Goal: Task Accomplishment & Management: Manage account settings

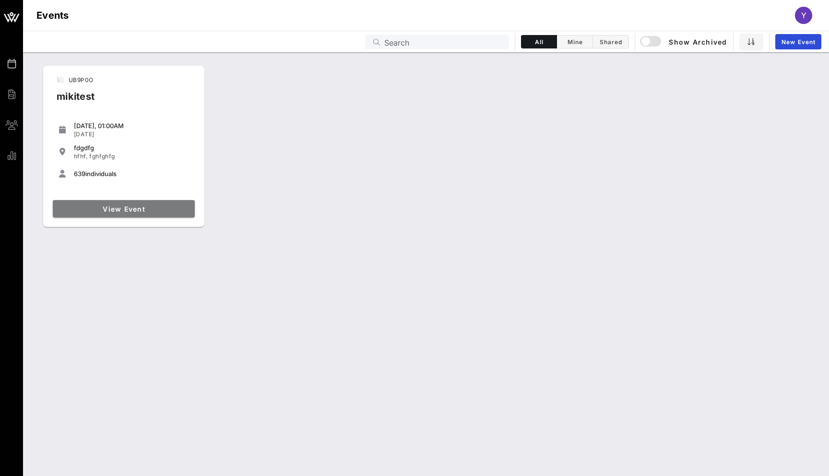
click at [164, 201] on link "View Event" at bounding box center [124, 208] width 142 height 17
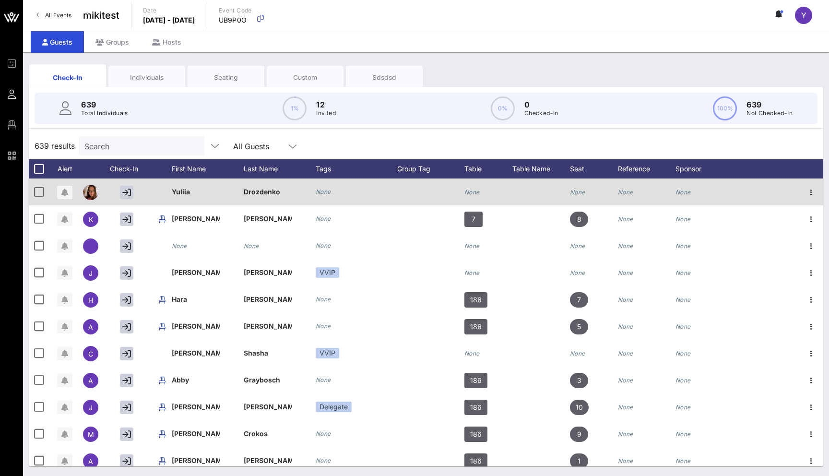
click at [325, 191] on icon "None" at bounding box center [323, 191] width 15 height 7
click at [318, 190] on icon "None" at bounding box center [323, 191] width 15 height 7
click at [329, 195] on icon "None" at bounding box center [323, 191] width 15 height 7
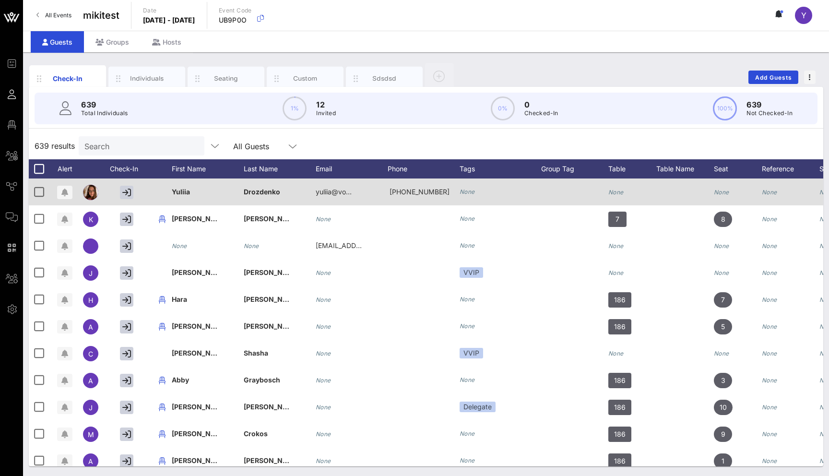
click at [471, 192] on icon "None" at bounding box center [466, 191] width 15 height 7
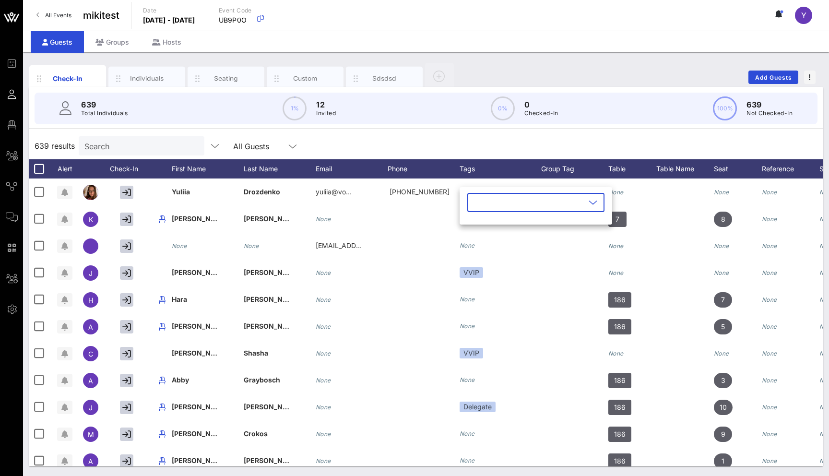
click at [480, 203] on input "text" at bounding box center [529, 202] width 112 height 15
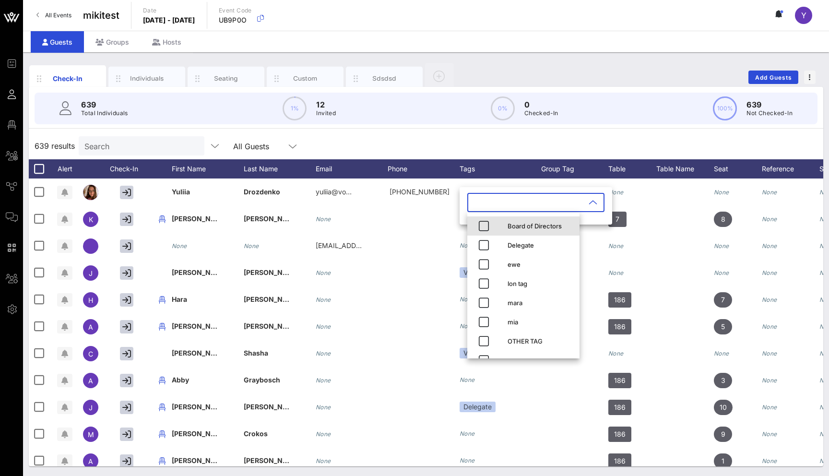
click at [497, 231] on div "Board of Directors" at bounding box center [523, 225] width 112 height 19
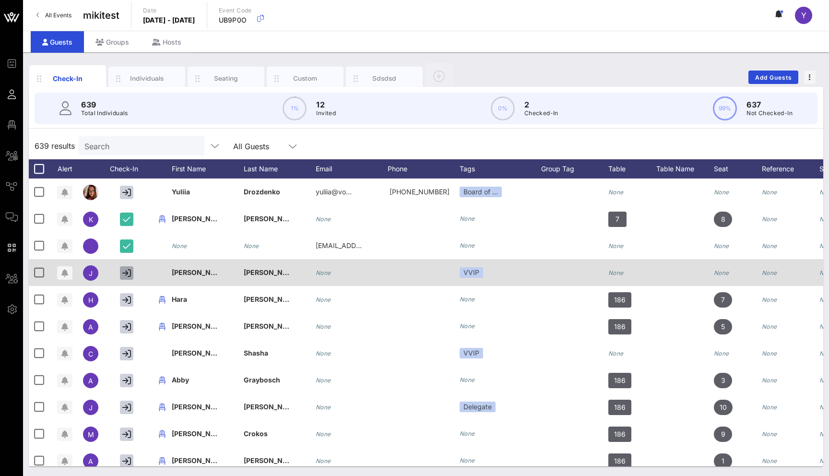
click at [121, 274] on button "button" at bounding box center [126, 272] width 13 height 13
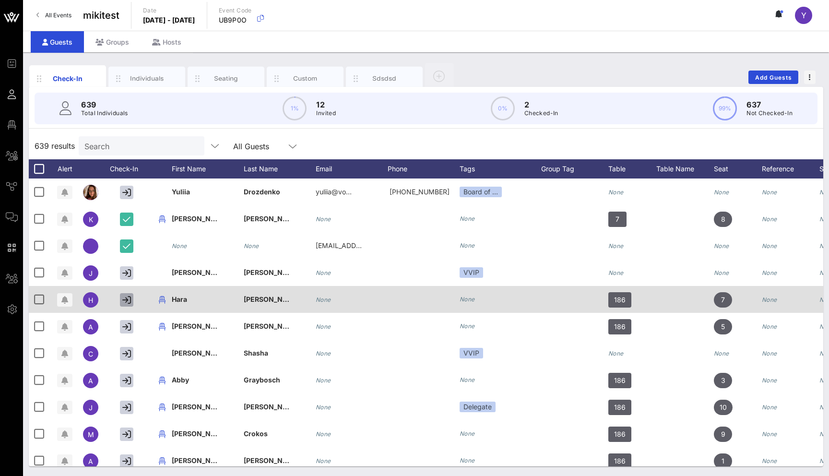
click at [126, 297] on icon "button" at bounding box center [126, 299] width 9 height 9
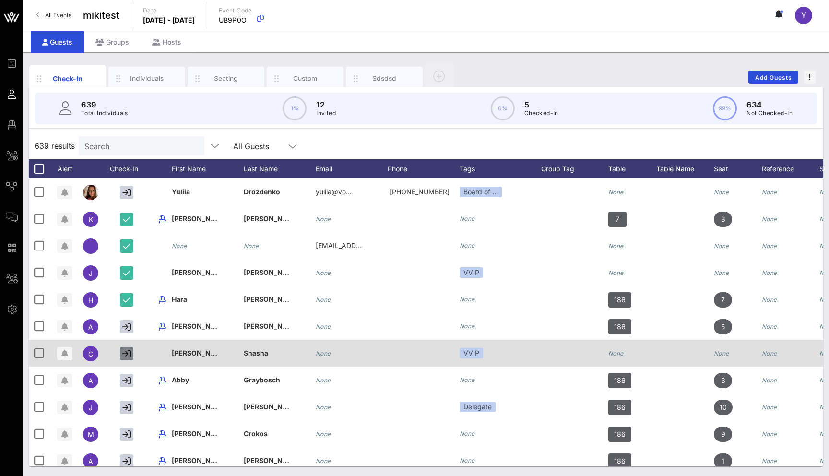
click at [126, 353] on icon "button" at bounding box center [126, 353] width 9 height 9
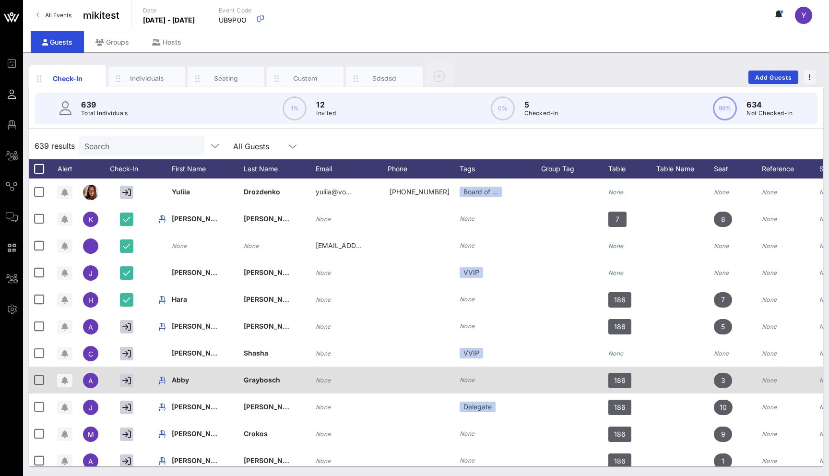
click at [126, 372] on div at bounding box center [129, 379] width 48 height 27
click at [126, 381] on icon "button" at bounding box center [126, 380] width 9 height 9
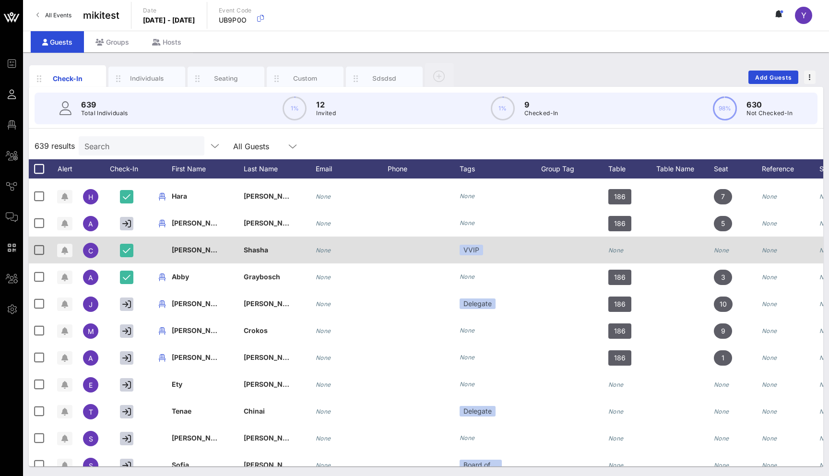
scroll to position [134, 0]
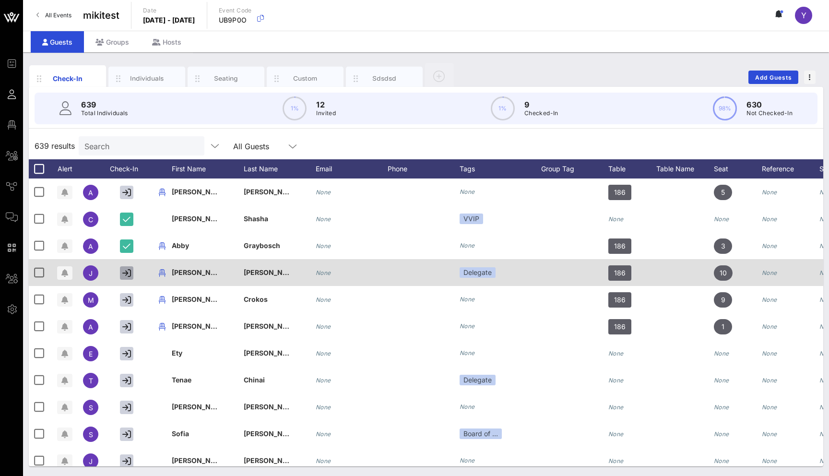
click at [129, 273] on icon "button" at bounding box center [126, 273] width 9 height 9
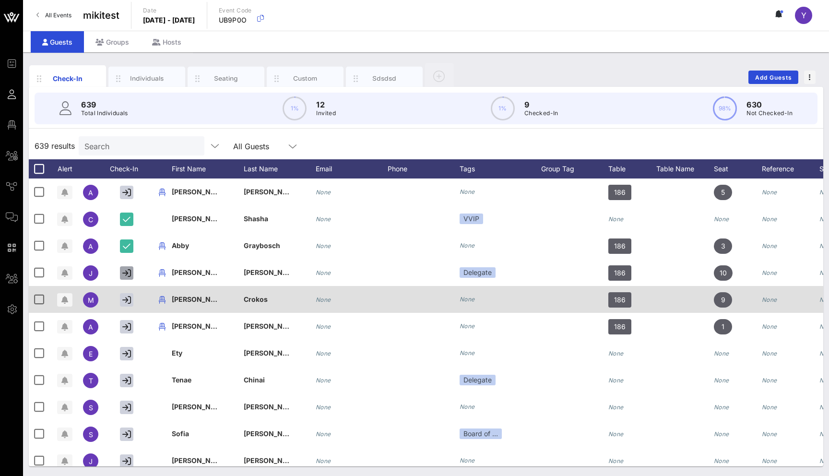
click at [129, 308] on div at bounding box center [129, 299] width 48 height 27
click at [129, 305] on button "button" at bounding box center [126, 299] width 13 height 13
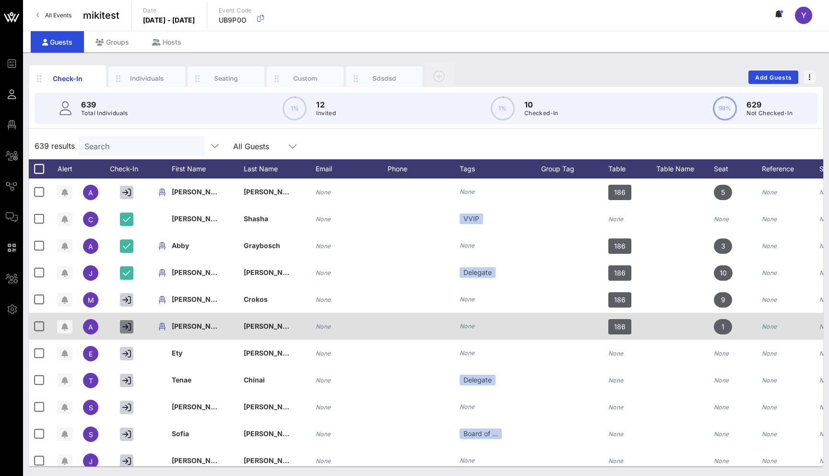
click at [129, 326] on icon "button" at bounding box center [126, 326] width 9 height 9
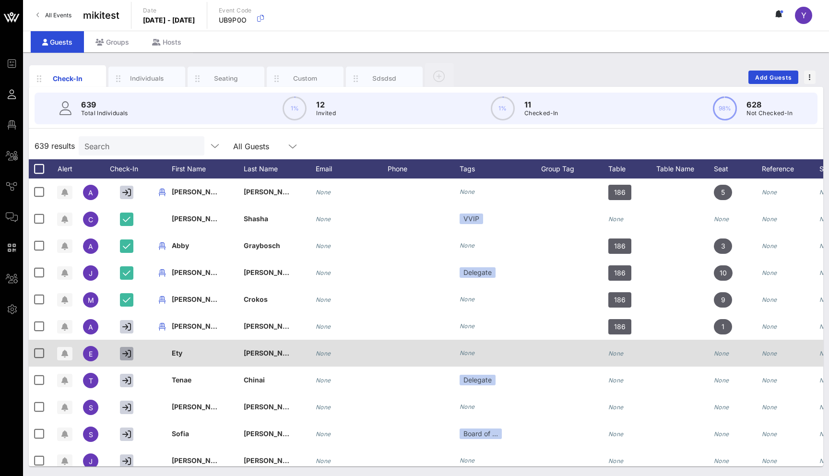
click at [129, 353] on icon "button" at bounding box center [126, 353] width 9 height 9
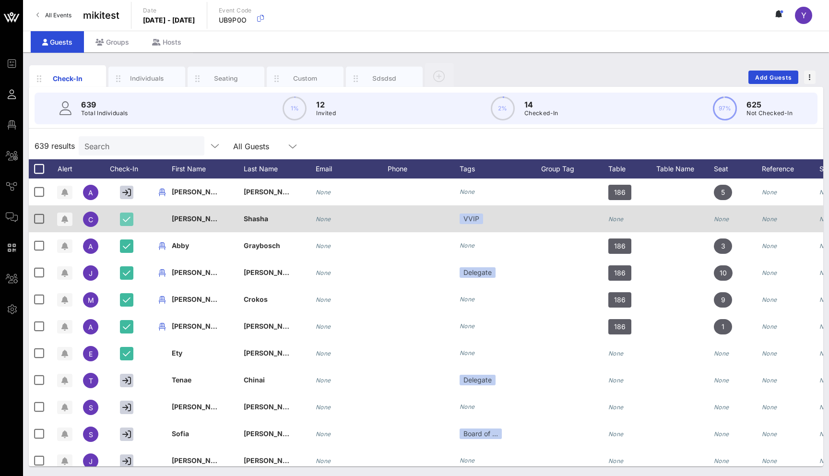
click at [130, 222] on icon "button" at bounding box center [127, 219] width 8 height 9
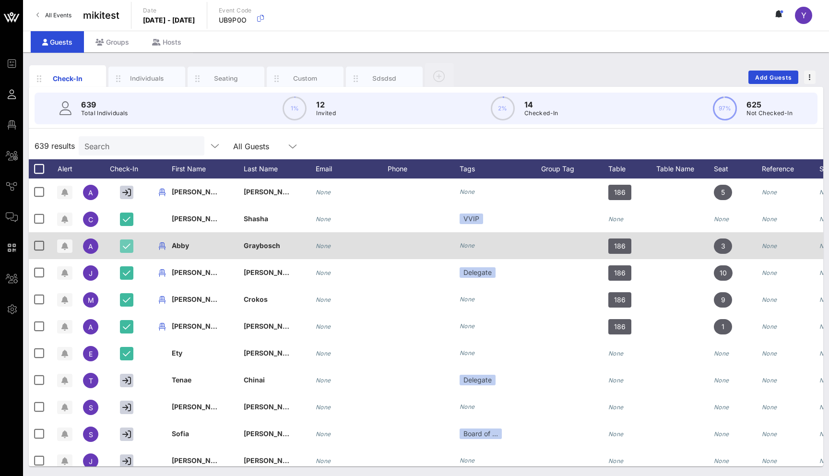
click at [130, 240] on button "button" at bounding box center [126, 245] width 13 height 13
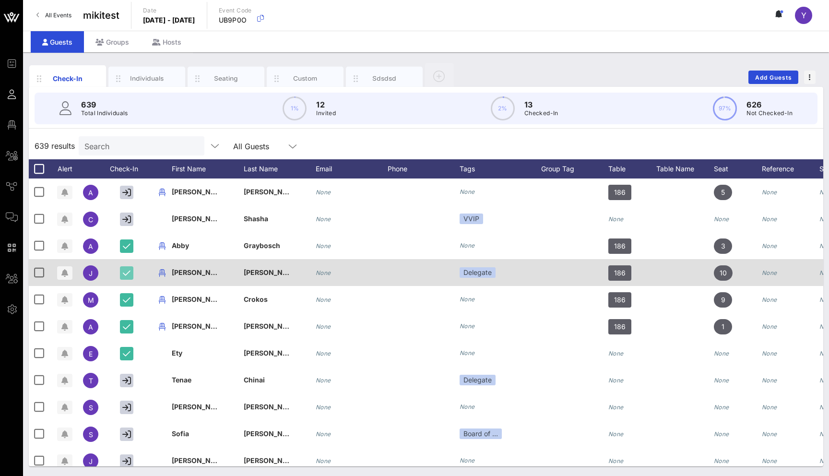
click at [130, 273] on icon "button" at bounding box center [127, 273] width 8 height 9
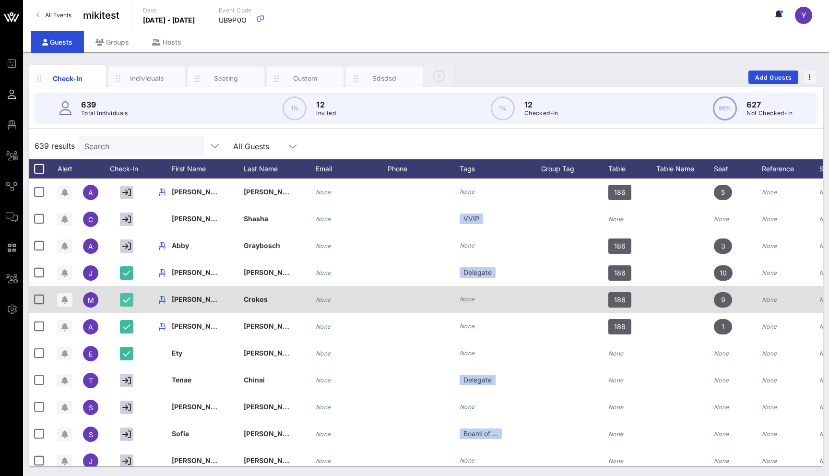
click at [128, 300] on icon "button" at bounding box center [127, 299] width 8 height 9
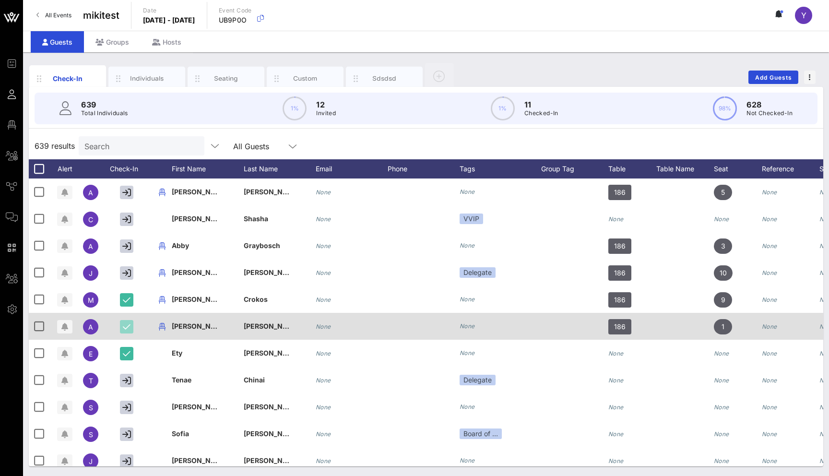
click at [128, 327] on icon "button" at bounding box center [127, 326] width 8 height 9
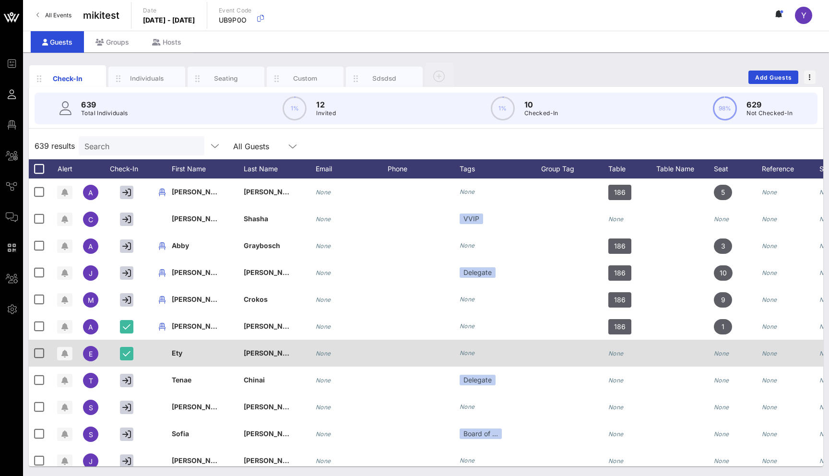
click at [128, 345] on div at bounding box center [129, 353] width 48 height 27
click at [128, 355] on icon "button" at bounding box center [127, 353] width 8 height 9
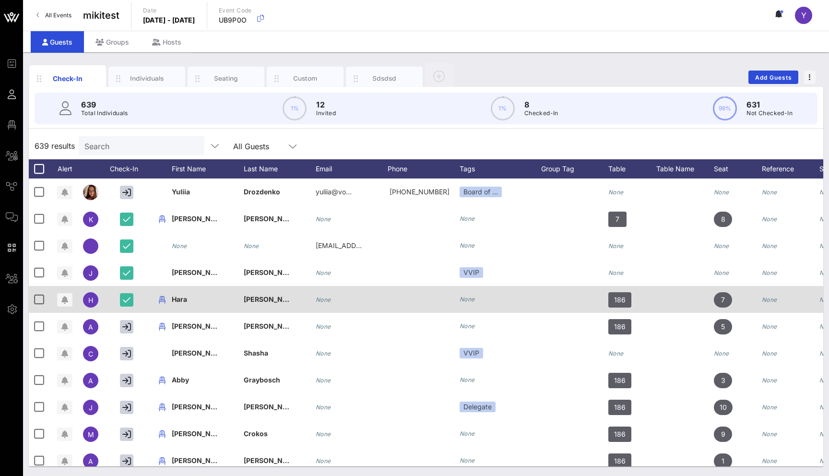
click at [128, 292] on div at bounding box center [129, 299] width 48 height 27
click at [128, 302] on icon "button" at bounding box center [127, 299] width 8 height 9
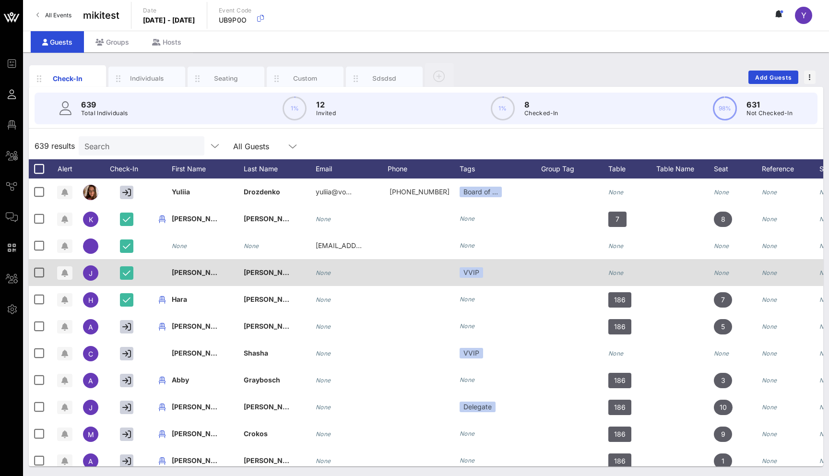
click at [128, 281] on div at bounding box center [129, 272] width 48 height 27
click at [128, 269] on icon "button" at bounding box center [127, 273] width 8 height 9
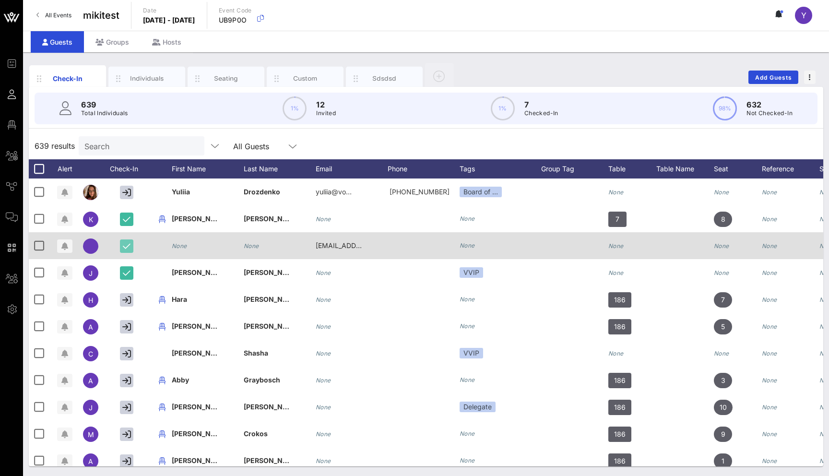
click at [128, 249] on icon "button" at bounding box center [127, 246] width 8 height 9
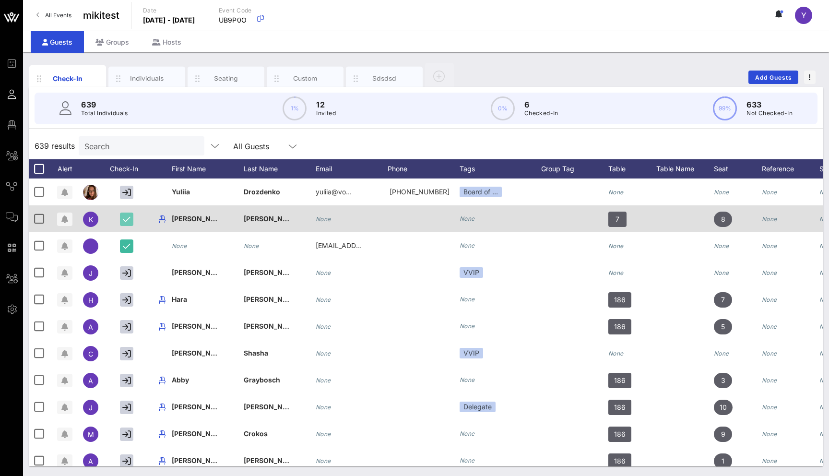
click at [126, 221] on icon "button" at bounding box center [127, 219] width 8 height 9
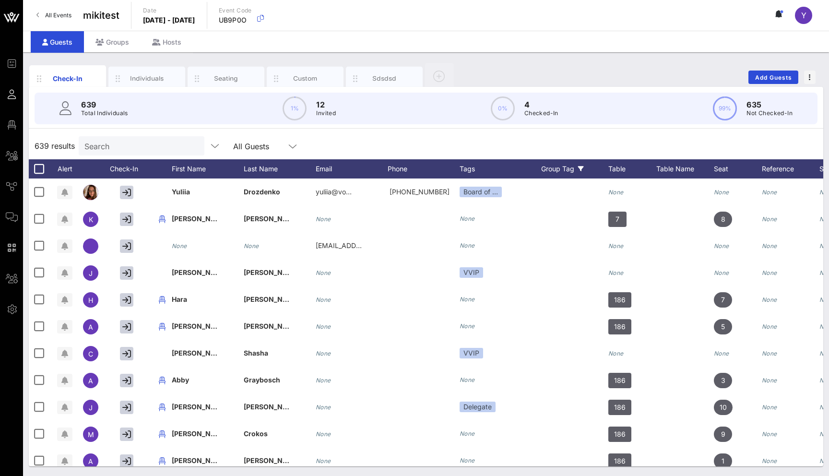
click at [582, 171] on icon at bounding box center [581, 169] width 6 height 6
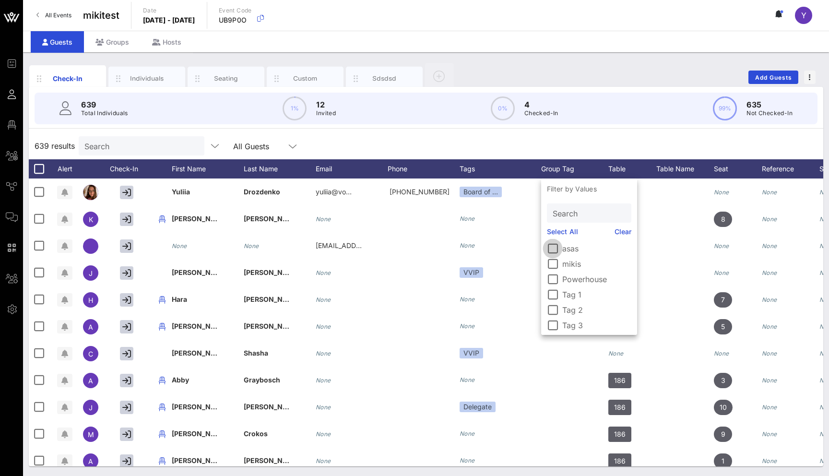
click at [555, 249] on div at bounding box center [552, 248] width 16 height 16
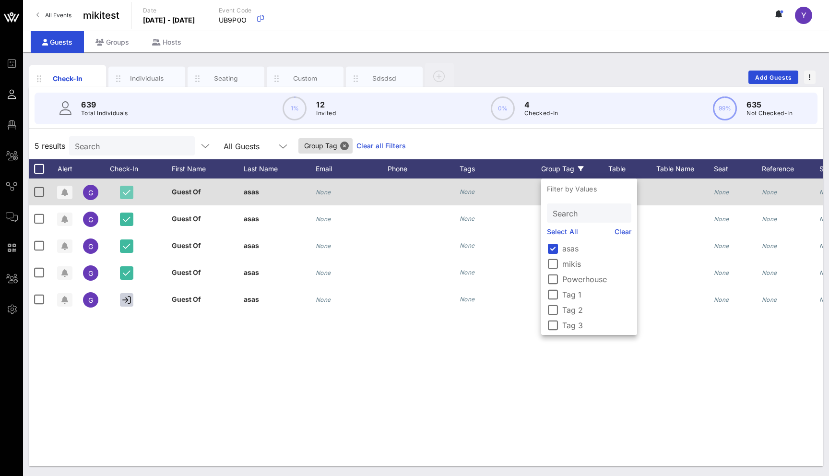
click at [126, 196] on icon "button" at bounding box center [127, 192] width 8 height 9
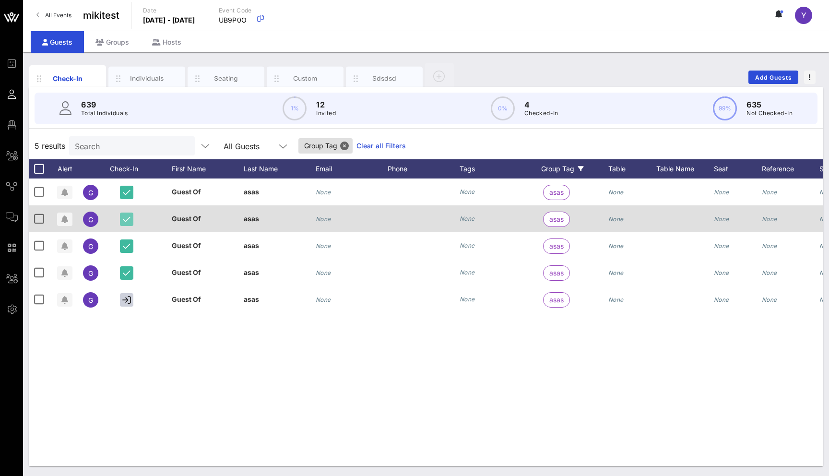
click at [126, 214] on button "button" at bounding box center [126, 218] width 13 height 13
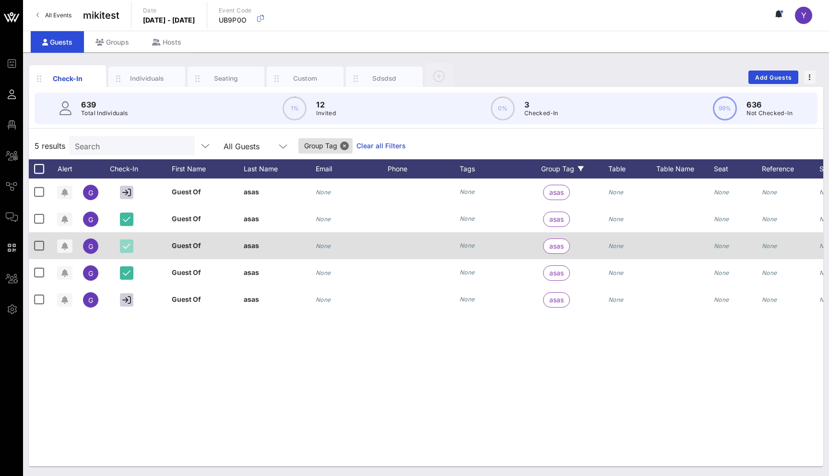
click at [126, 243] on icon "button" at bounding box center [127, 246] width 8 height 9
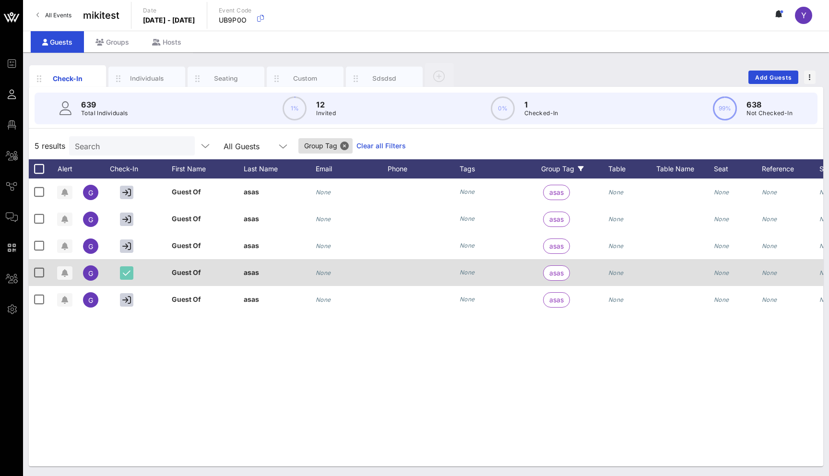
click at [127, 269] on icon "button" at bounding box center [127, 273] width 8 height 9
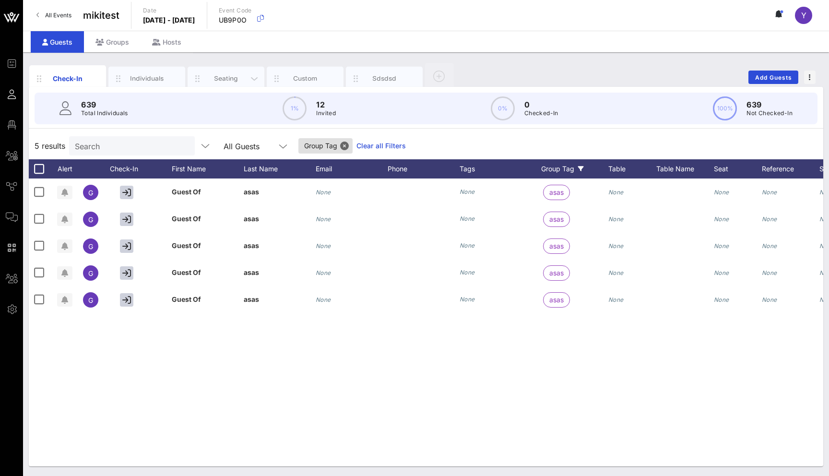
click at [227, 81] on div "Seating" at bounding box center [226, 78] width 43 height 9
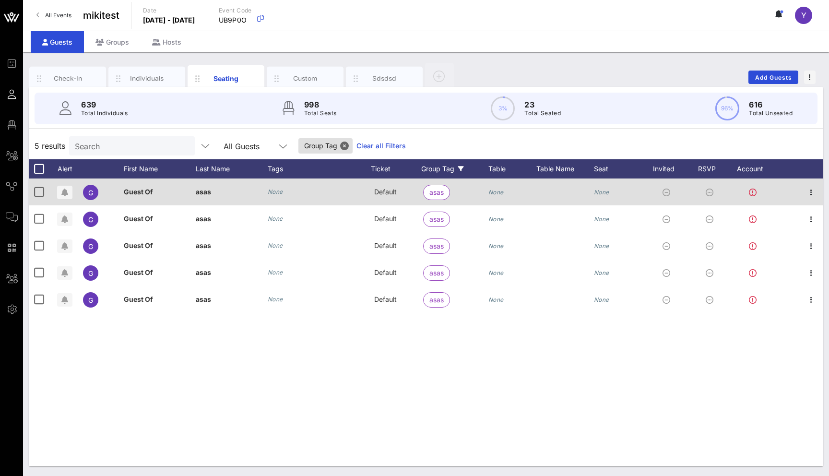
click at [198, 192] on span "asas" at bounding box center [203, 192] width 15 height 8
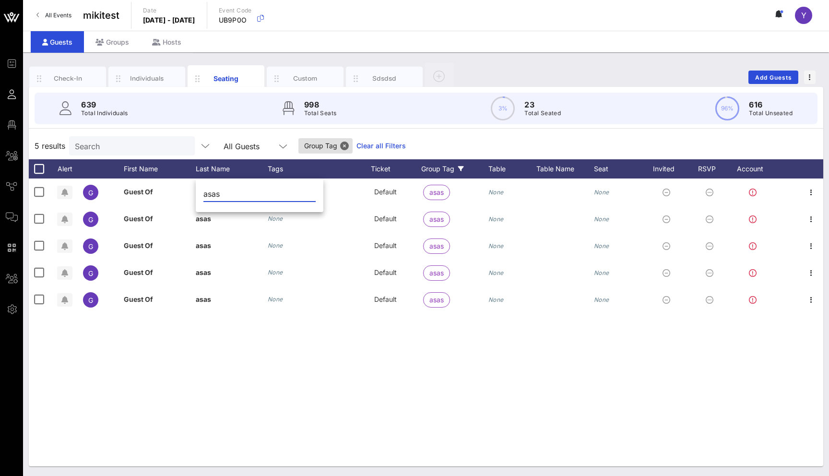
click at [213, 190] on input "asas" at bounding box center [259, 193] width 112 height 15
type input "111"
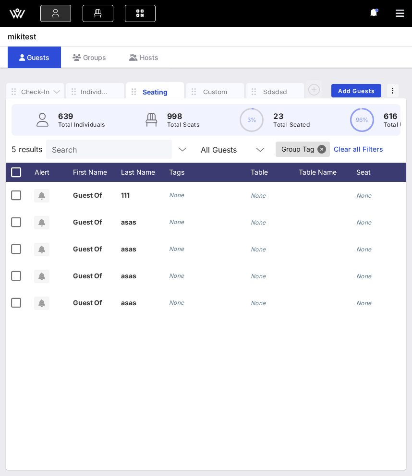
click at [41, 91] on div "Check-In" at bounding box center [35, 91] width 29 height 9
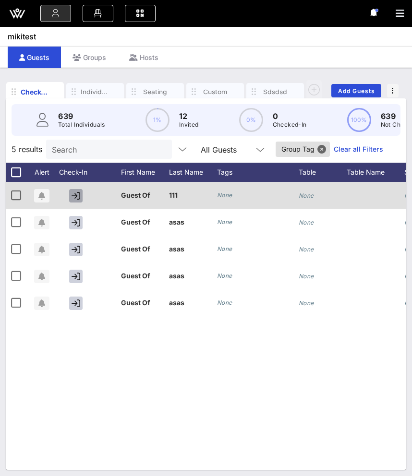
click at [77, 195] on icon "button" at bounding box center [75, 195] width 9 height 9
click at [77, 195] on icon "button" at bounding box center [76, 195] width 8 height 9
click at [77, 195] on icon "button" at bounding box center [75, 195] width 9 height 9
click at [77, 195] on icon "button" at bounding box center [76, 195] width 8 height 9
